Goal: Complete application form

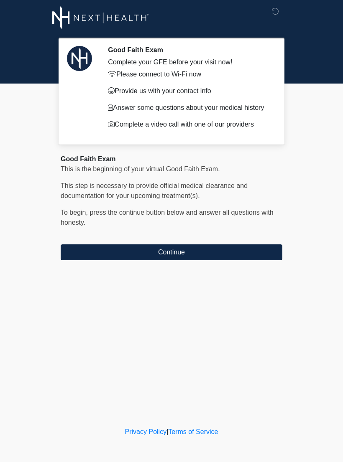
click at [221, 260] on button "Continue" at bounding box center [172, 253] width 222 height 16
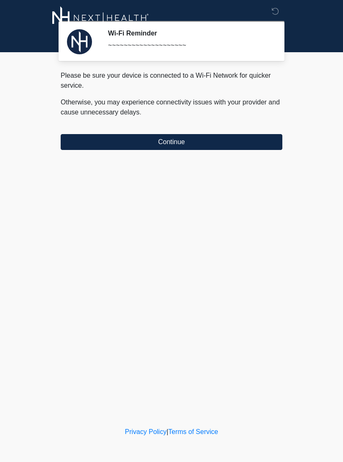
click at [232, 148] on button "Continue" at bounding box center [172, 142] width 222 height 16
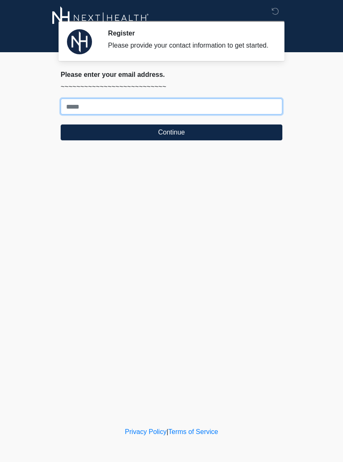
click at [75, 115] on input "Where should we email your treatment plan?" at bounding box center [172, 107] width 222 height 16
type input "**********"
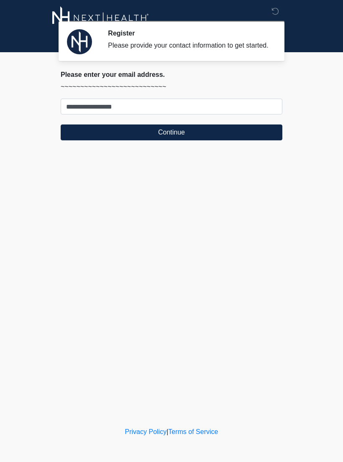
click at [246, 141] on button "Continue" at bounding box center [172, 133] width 222 height 16
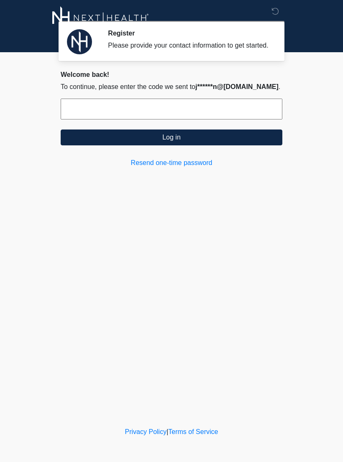
click at [220, 107] on input "text" at bounding box center [172, 109] width 222 height 21
type input "******"
click at [84, 146] on button "Log in" at bounding box center [172, 138] width 222 height 16
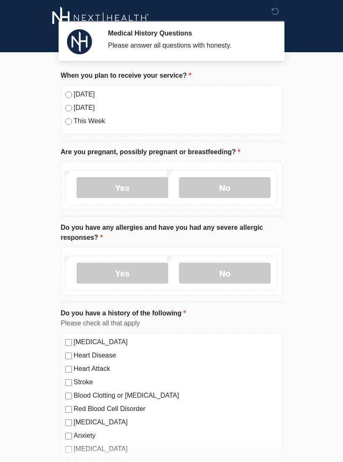
click at [74, 92] on label "Today" at bounding box center [176, 94] width 204 height 10
click at [242, 185] on label "No" at bounding box center [225, 187] width 92 height 21
click at [241, 266] on label "No" at bounding box center [225, 273] width 92 height 21
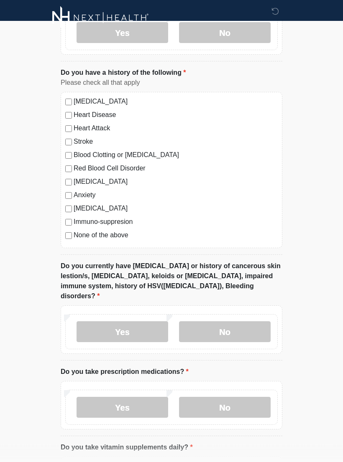
scroll to position [243, 0]
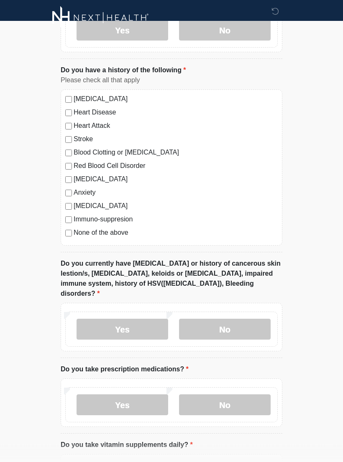
click at [244, 319] on label "No" at bounding box center [225, 329] width 92 height 21
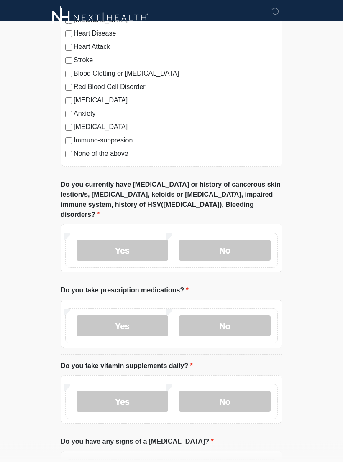
scroll to position [322, 0]
click at [247, 316] on label "No" at bounding box center [225, 326] width 92 height 21
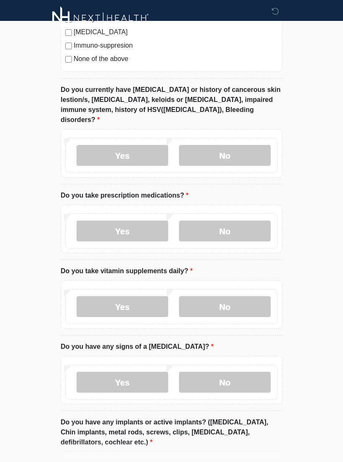
click at [105, 296] on label "Yes" at bounding box center [123, 306] width 92 height 21
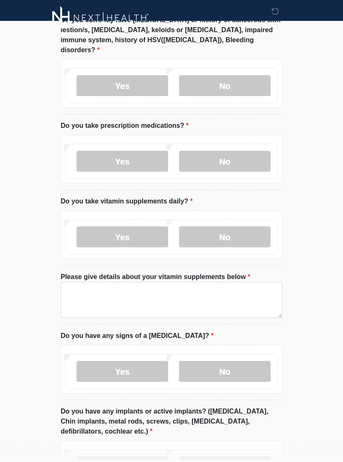
scroll to position [495, 0]
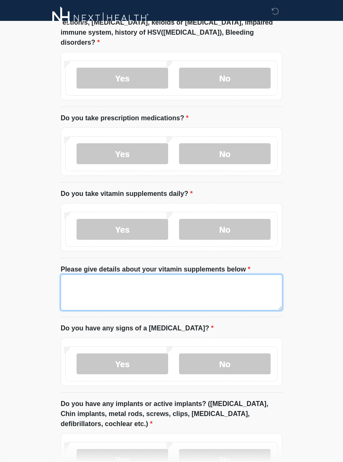
click at [251, 275] on textarea "Please give details about your vitamin supplements below" at bounding box center [172, 293] width 222 height 36
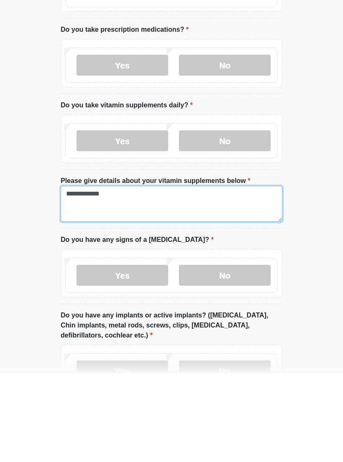
type textarea "**********"
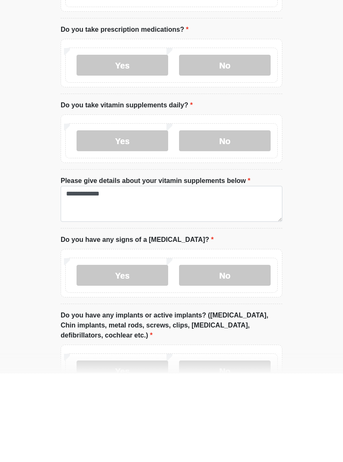
click at [245, 354] on label "No" at bounding box center [225, 364] width 92 height 21
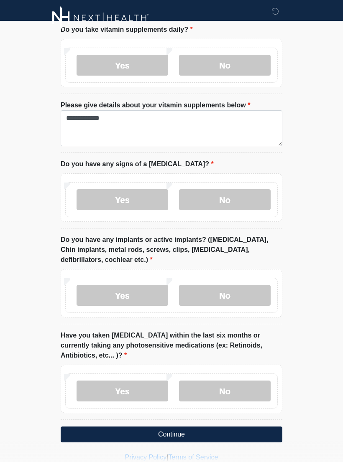
scroll to position [659, 0]
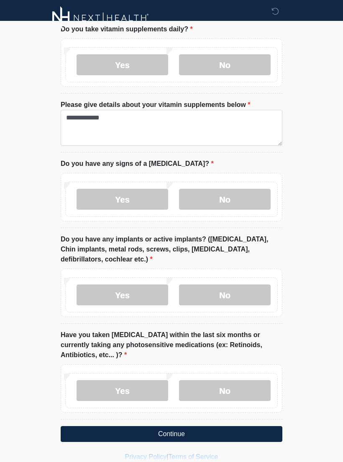
click at [235, 285] on label "No" at bounding box center [225, 295] width 92 height 21
click at [237, 381] on label "No" at bounding box center [225, 391] width 92 height 21
click at [244, 427] on button "Continue" at bounding box center [172, 435] width 222 height 16
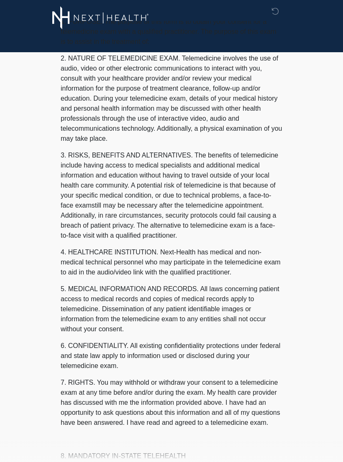
scroll to position [0, 0]
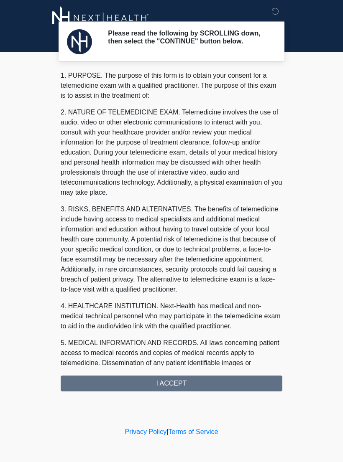
click at [233, 385] on div "1. PURPOSE. The purpose of this form is to obtain your consent for a telemedici…" at bounding box center [172, 231] width 222 height 321
click at [176, 388] on div "1. PURPOSE. The purpose of this form is to obtain your consent for a telemedici…" at bounding box center [172, 231] width 222 height 321
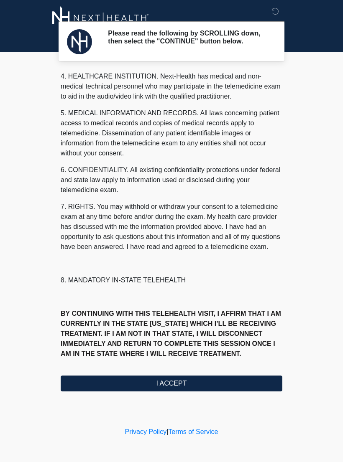
scroll to position [240, 0]
click at [163, 382] on button "I ACCEPT" at bounding box center [172, 384] width 222 height 16
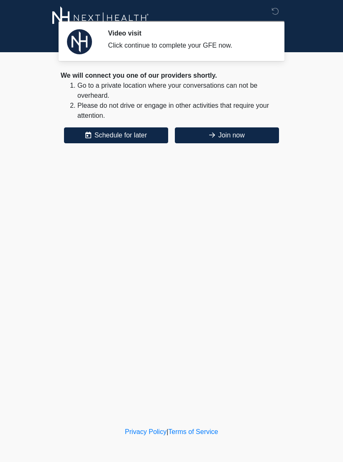
click at [238, 133] on button "Join now" at bounding box center [227, 136] width 104 height 16
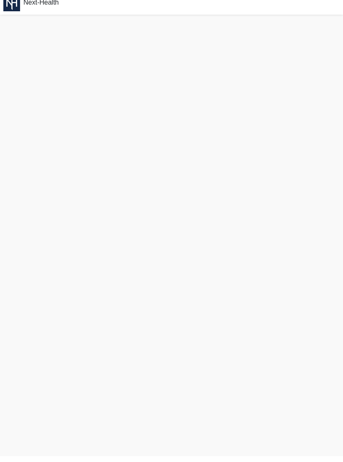
scroll to position [3, 0]
